Goal: Transaction & Acquisition: Purchase product/service

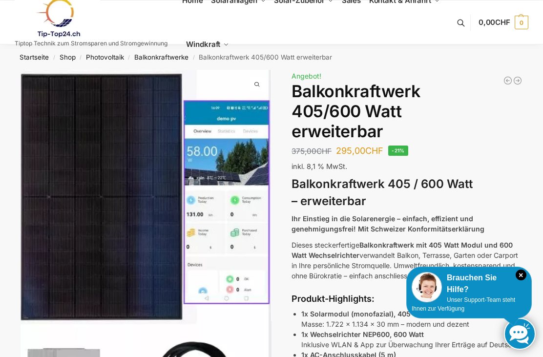
scroll to position [15, 0]
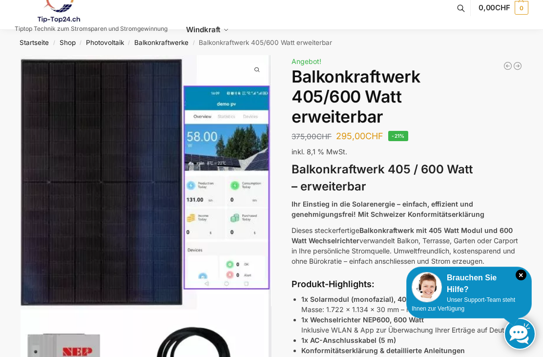
click at [522, 279] on icon "×" at bounding box center [521, 275] width 11 height 11
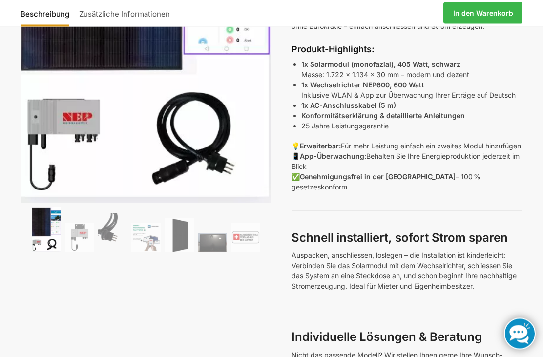
scroll to position [247, 0]
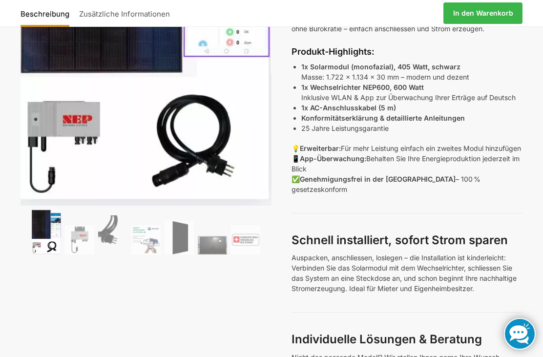
click at [74, 214] on ol at bounding box center [146, 234] width 251 height 48
click at [78, 221] on ol at bounding box center [146, 234] width 251 height 48
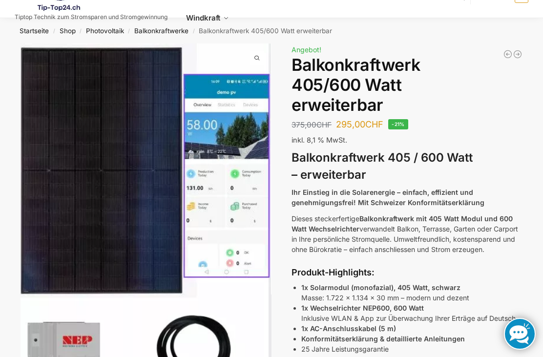
scroll to position [3, 0]
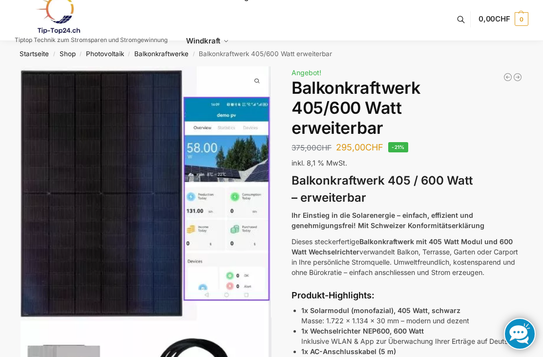
click at [42, 121] on img at bounding box center [146, 257] width 251 height 383
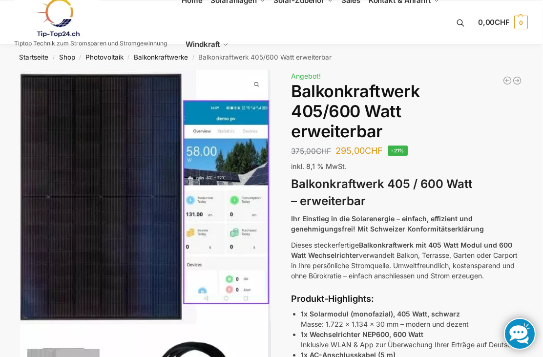
scroll to position [0, 4]
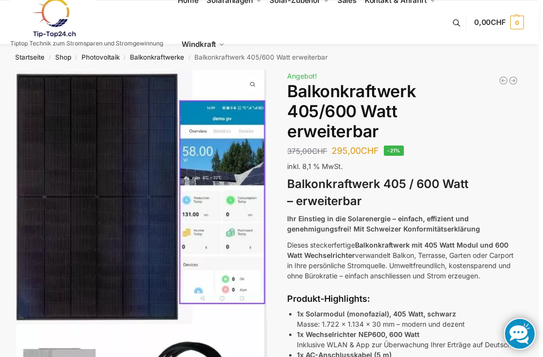
click at [167, 60] on link "Balkonkraftwerke" at bounding box center [157, 57] width 54 height 8
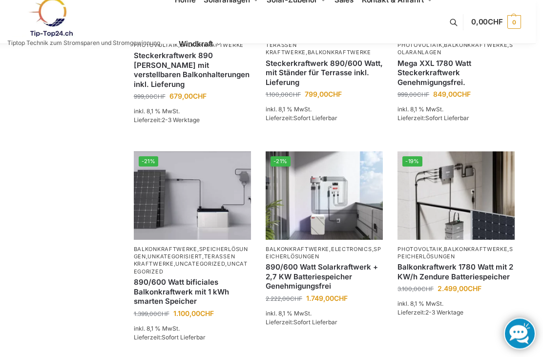
scroll to position [731, 7]
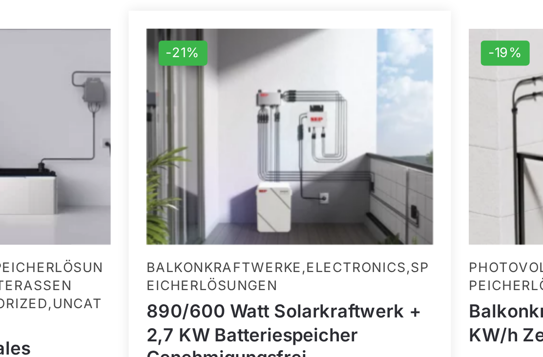
click at [266, 244] on link "890/600 Watt Solarkraftwerk + 2,7 KW Batteriespeicher Genehmigungsfrei" at bounding box center [324, 258] width 117 height 29
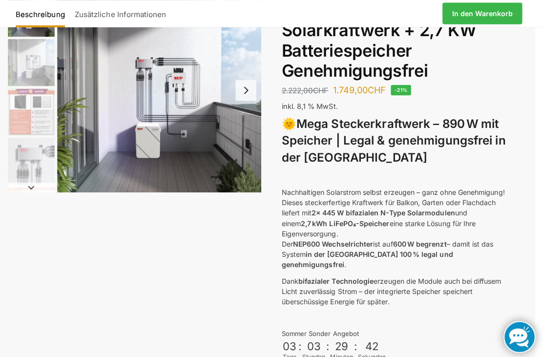
scroll to position [0, 8]
